Goal: Information Seeking & Learning: Learn about a topic

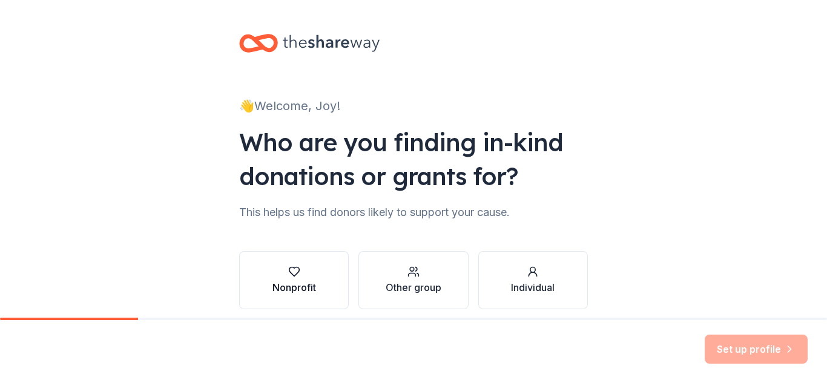
click at [294, 287] on div "Nonprofit" at bounding box center [295, 287] width 44 height 15
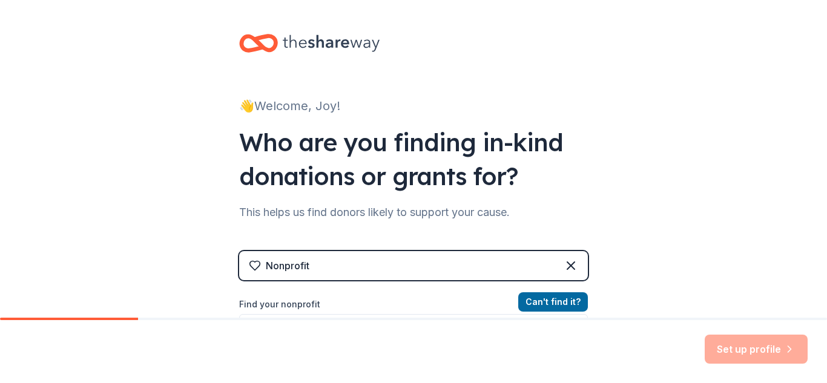
click at [322, 262] on div "Nonprofit" at bounding box center [413, 265] width 349 height 29
click at [297, 308] on label "Find your nonprofit" at bounding box center [413, 304] width 349 height 15
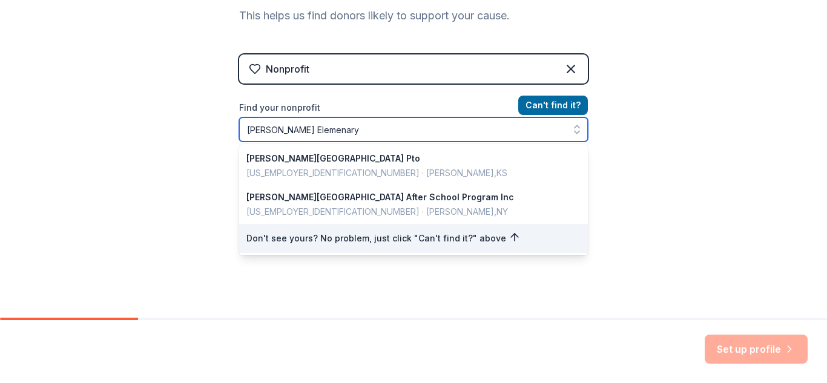
scroll to position [198, 0]
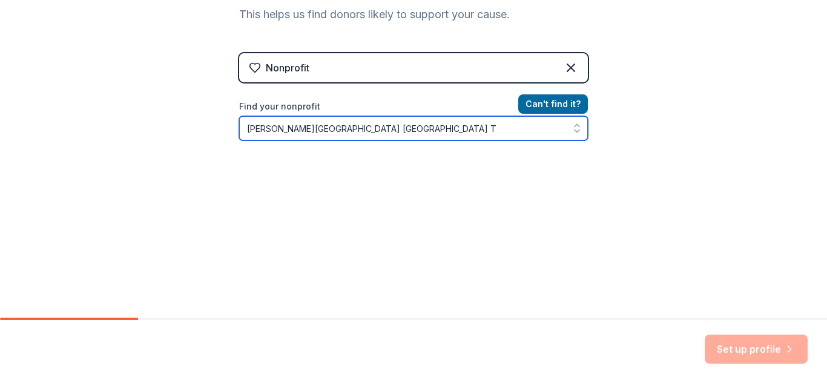
type input "Westmoreland Elementary school westmoreland TN"
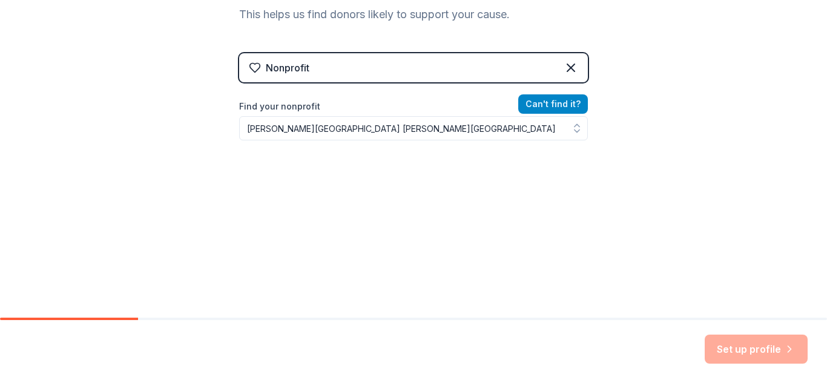
scroll to position [181, 0]
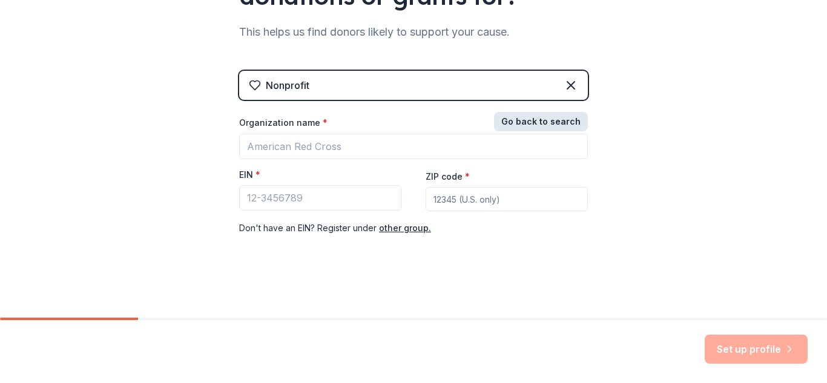
click at [560, 104] on div "Nonprofit Go back to search Organization name * EIN * ZIP code * Don ' t have a…" at bounding box center [413, 165] width 349 height 189
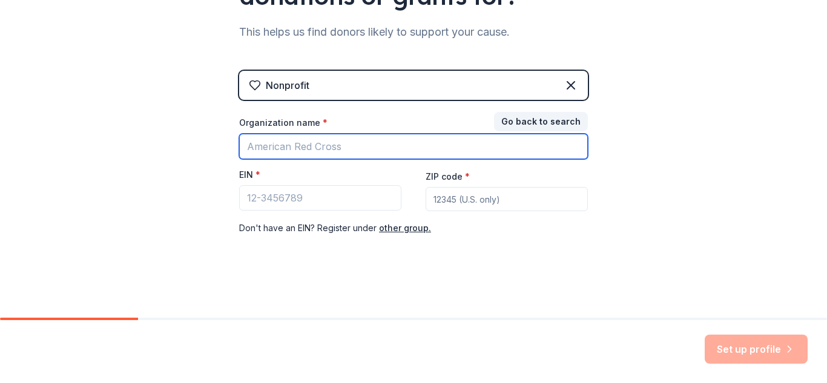
click at [335, 146] on input "Organization name *" at bounding box center [413, 146] width 349 height 25
type input "Wes"
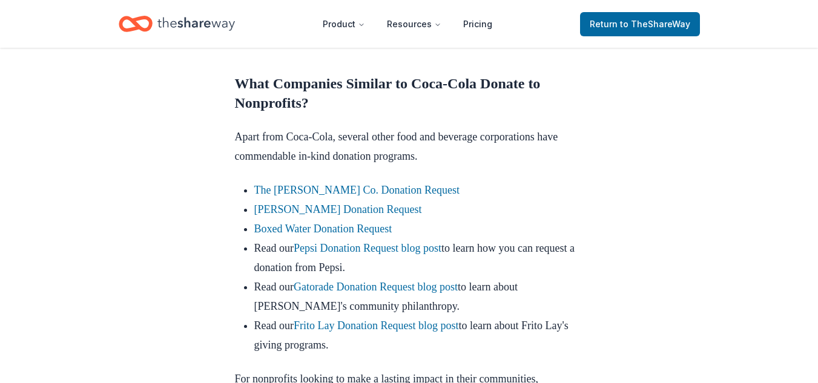
scroll to position [1424, 0]
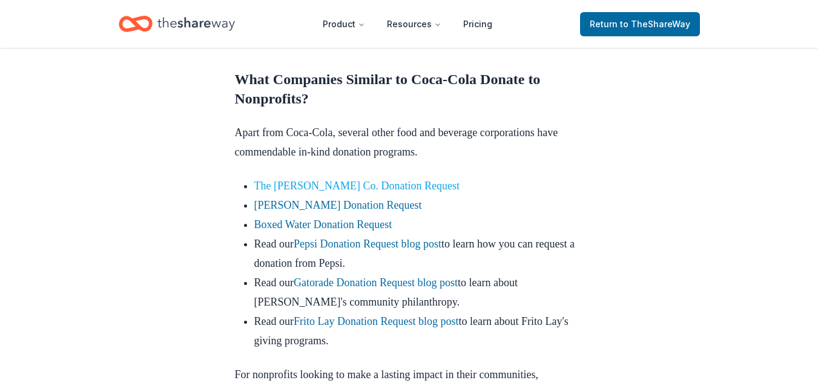
click at [426, 192] on link "The [PERSON_NAME] Co. Donation Request" at bounding box center [356, 186] width 205 height 12
click at [412, 192] on link "The [PERSON_NAME] Co. Donation Request" at bounding box center [356, 186] width 205 height 12
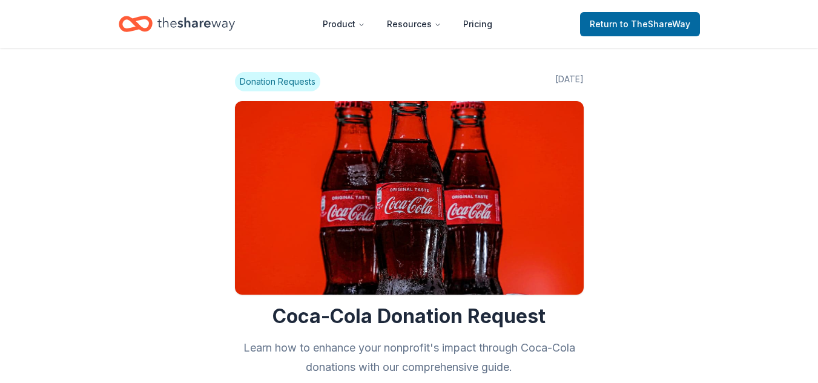
scroll to position [1424, 0]
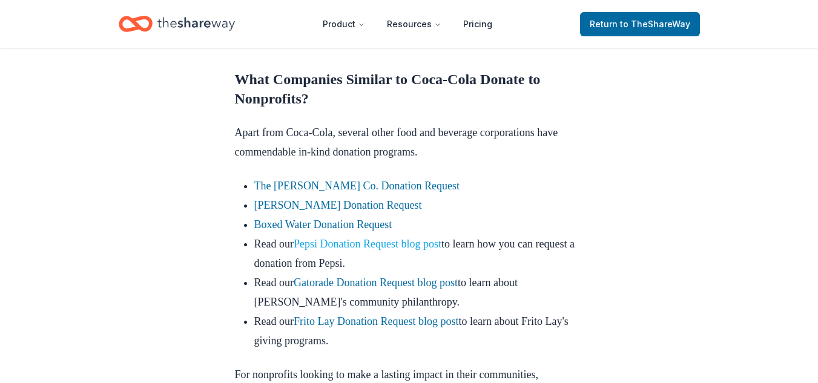
click at [422, 250] on link "Pepsi Donation Request blog post" at bounding box center [368, 244] width 148 height 12
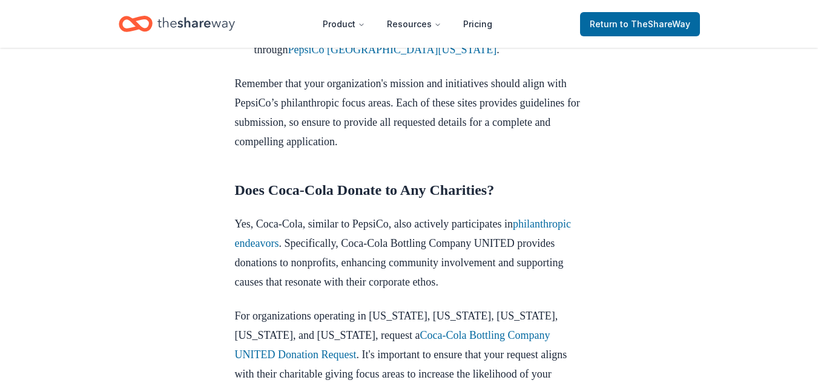
scroll to position [1341, 0]
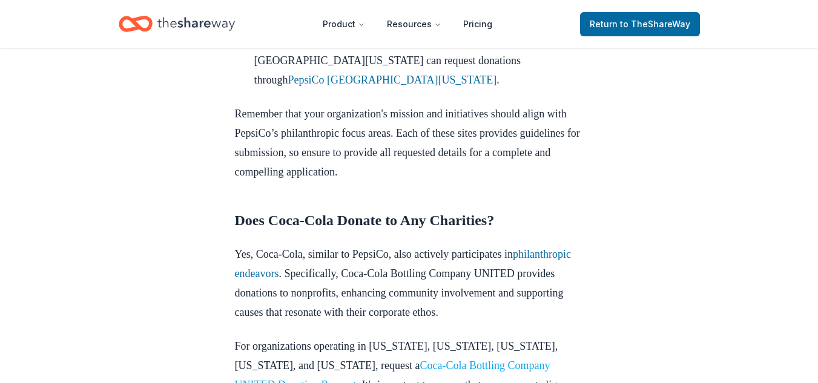
click at [461, 360] on link "Coca-Cola Bottling Company UNITED Donation Request" at bounding box center [393, 376] width 316 height 32
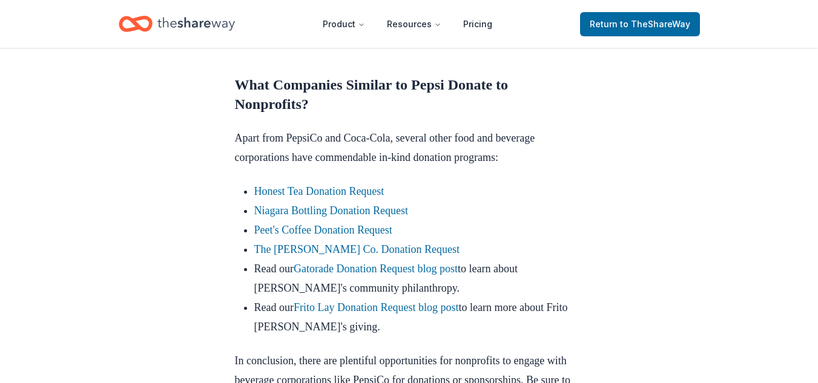
scroll to position [1743, 0]
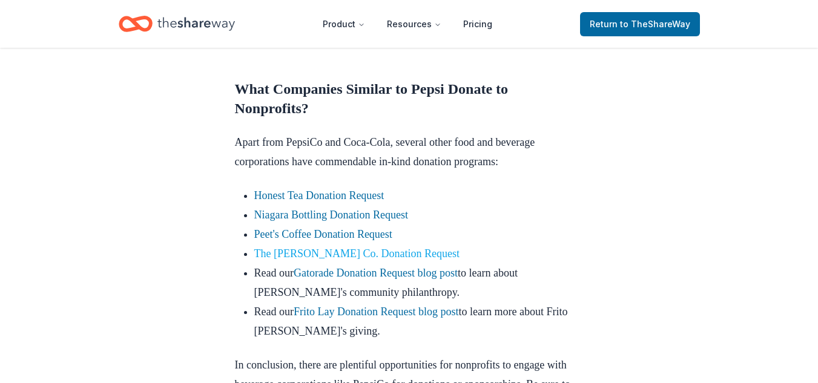
click at [417, 248] on link "The [PERSON_NAME] Co. Donation Request" at bounding box center [356, 254] width 205 height 12
click at [436, 248] on link "The [PERSON_NAME] Co. Donation Request" at bounding box center [356, 254] width 205 height 12
click at [434, 306] on link "Frito Lay Donation Request blog post" at bounding box center [376, 312] width 165 height 12
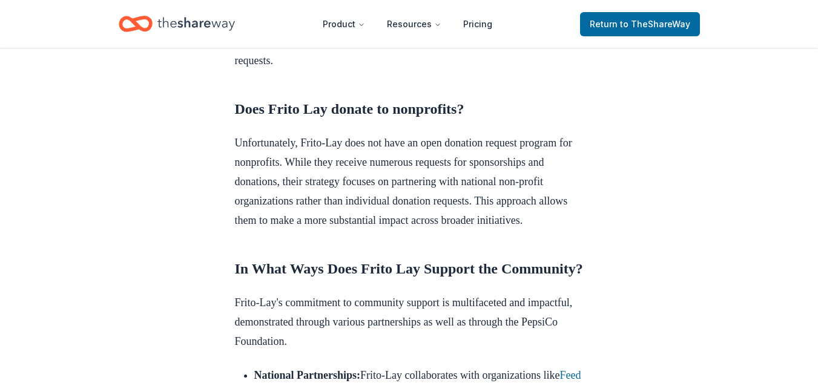
scroll to position [467, 0]
